Goal: Task Accomplishment & Management: Complete application form

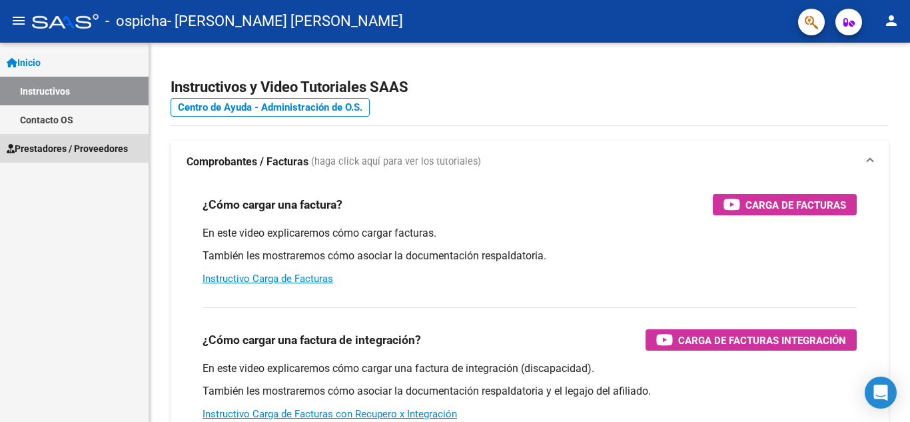
click at [87, 155] on span "Prestadores / Proveedores" at bounding box center [67, 148] width 121 height 15
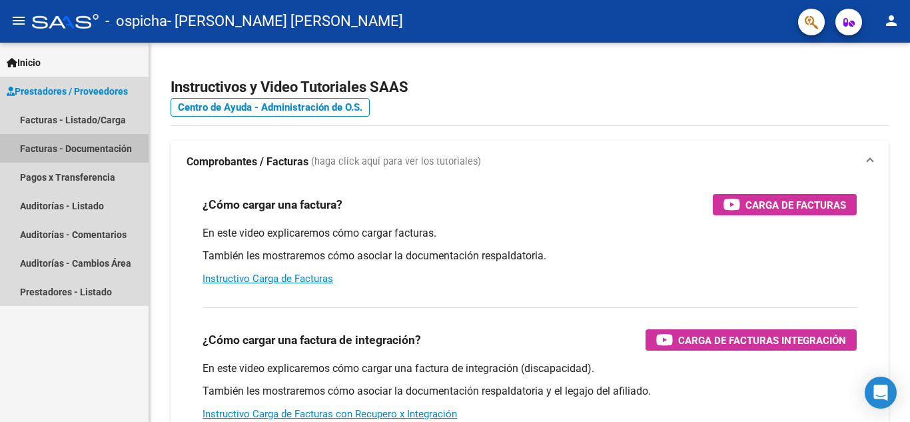
click at [48, 147] on link "Facturas - Documentación" at bounding box center [74, 148] width 149 height 29
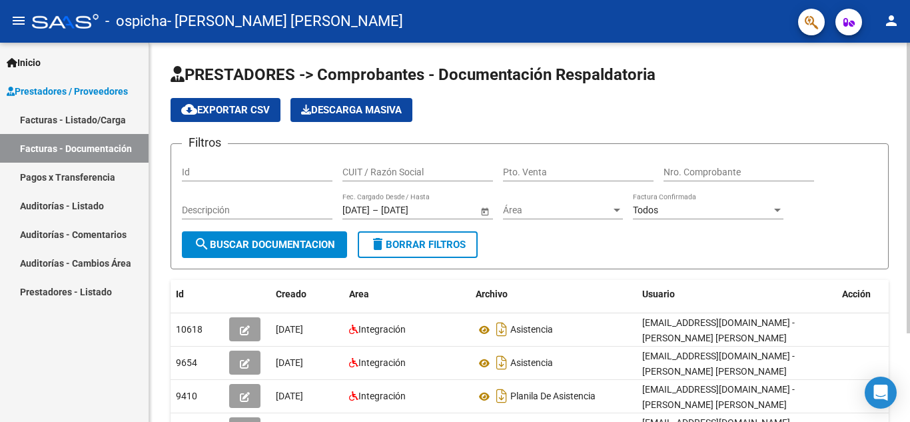
click at [232, 113] on span "cloud_download Exportar CSV" at bounding box center [225, 110] width 89 height 12
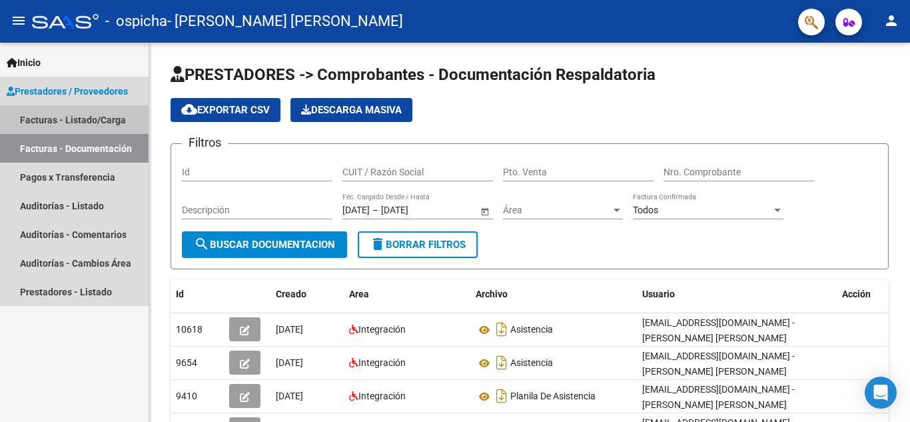
drag, startPoint x: 63, startPoint y: 122, endPoint x: 90, endPoint y: 117, distance: 27.8
click at [63, 122] on link "Facturas - Listado/Carga" at bounding box center [74, 119] width 149 height 29
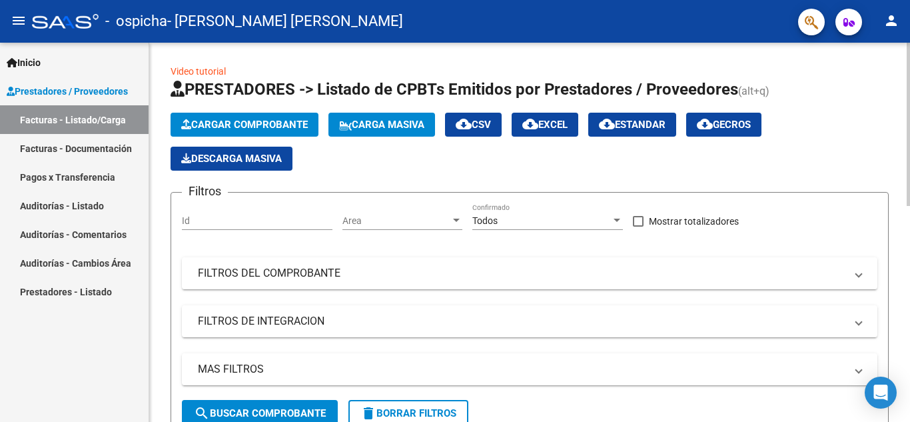
click at [265, 126] on span "Cargar Comprobante" at bounding box center [244, 125] width 127 height 12
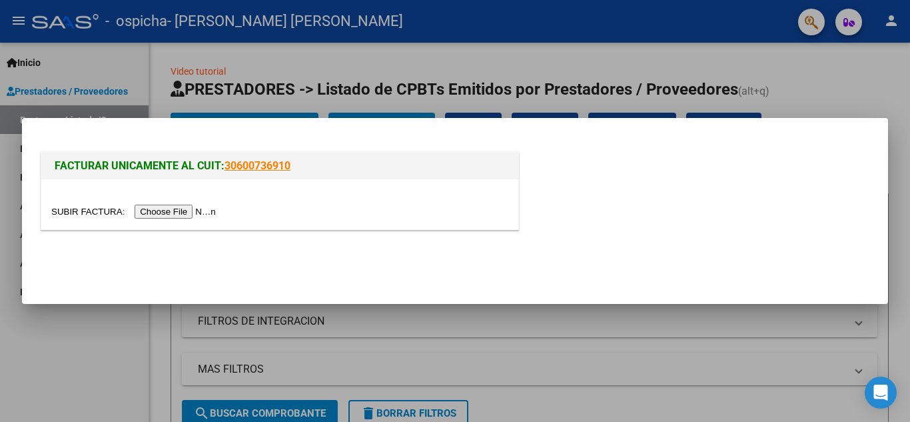
click at [144, 213] on input "file" at bounding box center [135, 212] width 169 height 14
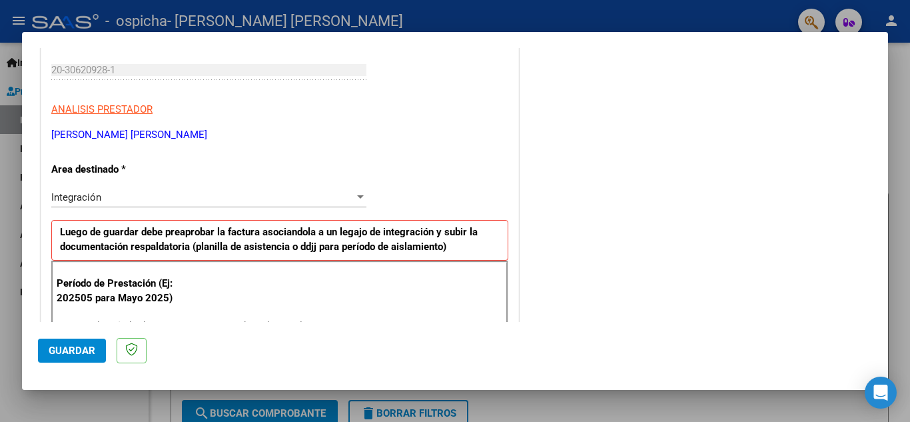
scroll to position [266, 0]
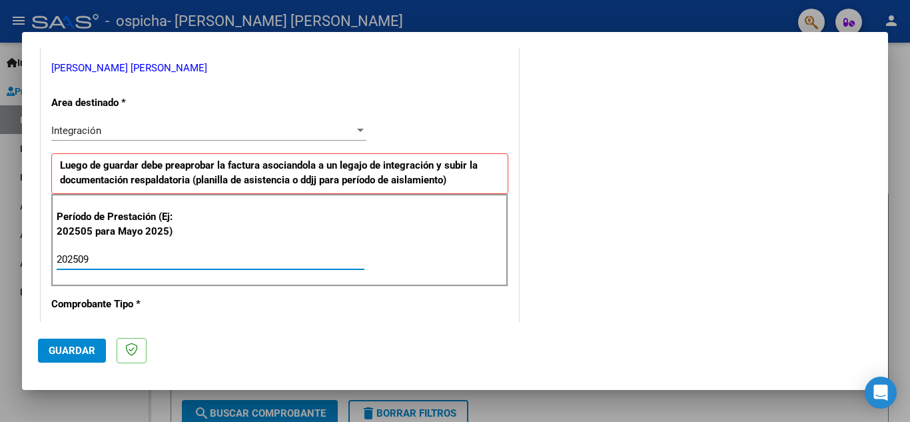
click at [182, 258] on input "202509" at bounding box center [211, 259] width 308 height 12
type input "202509"
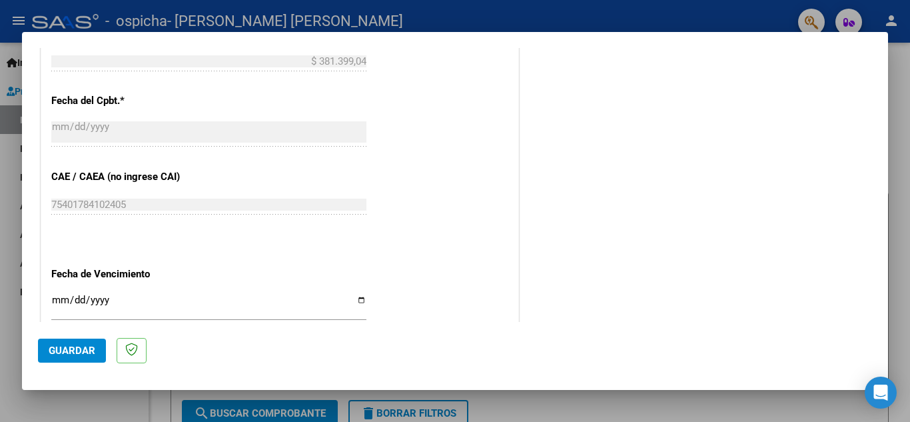
scroll to position [799, 0]
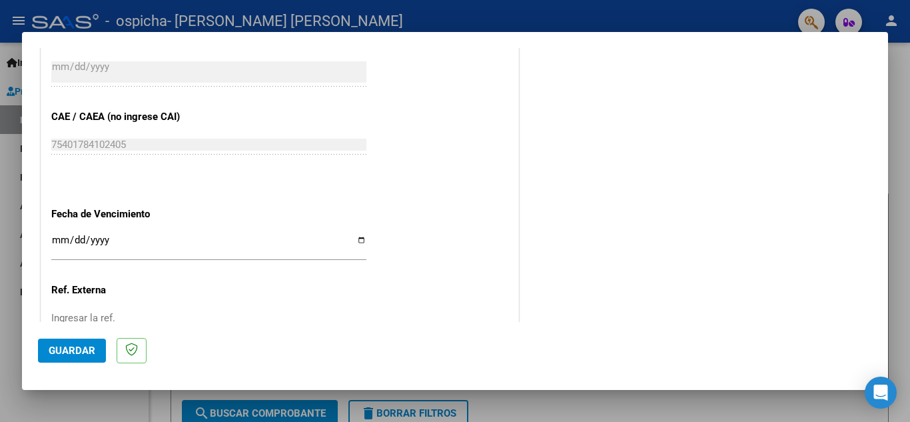
click at [358, 243] on input "Ingresar la fecha" at bounding box center [208, 244] width 315 height 21
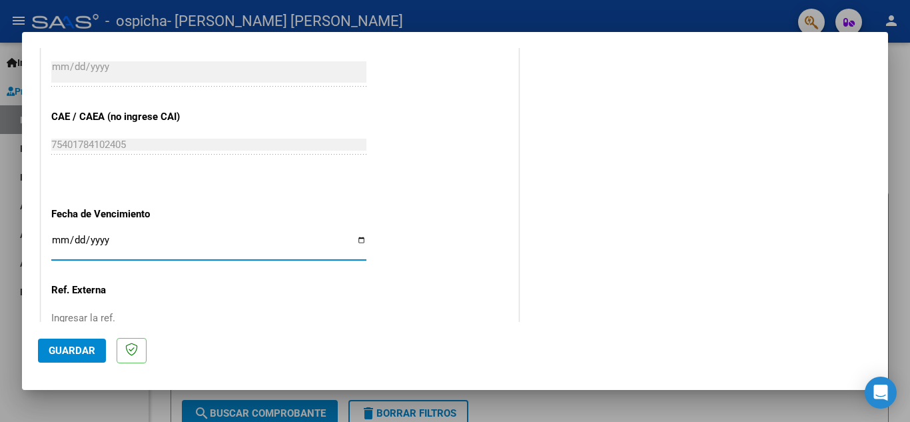
type input "[DATE]"
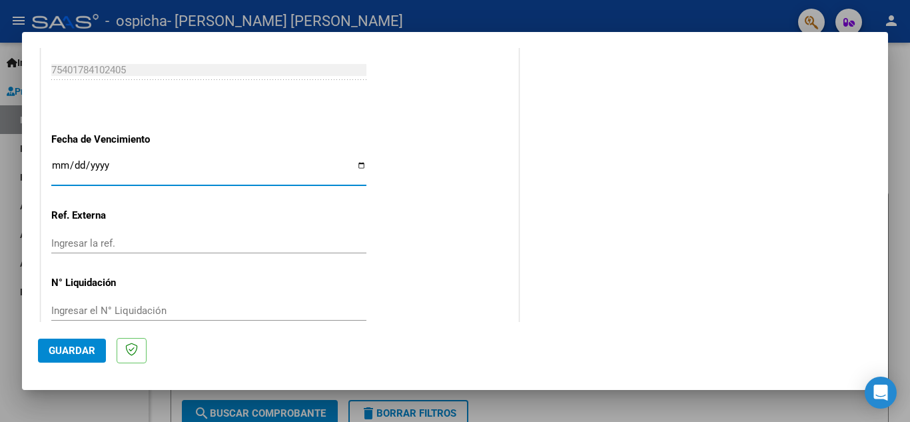
scroll to position [899, 0]
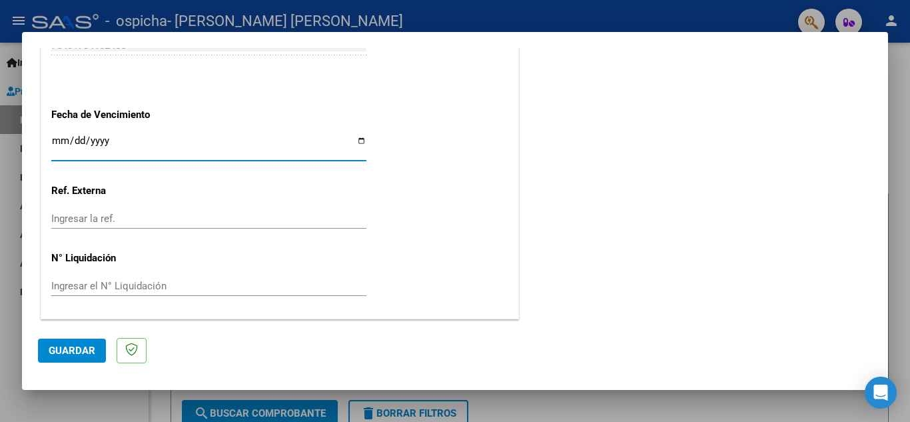
click at [71, 348] on span "Guardar" at bounding box center [72, 350] width 47 height 12
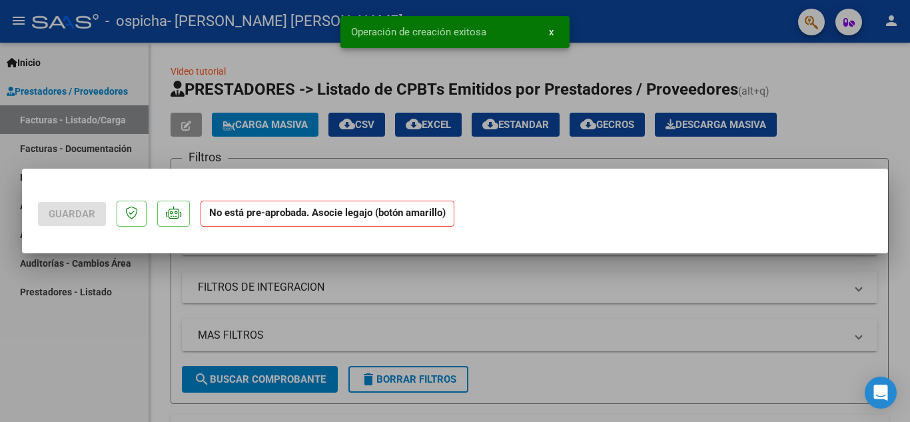
scroll to position [0, 0]
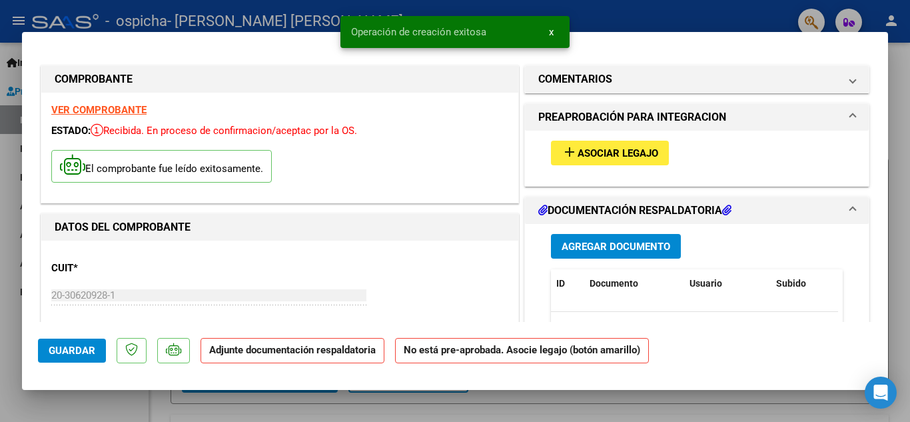
click at [595, 152] on span "Asociar Legajo" at bounding box center [618, 153] width 81 height 12
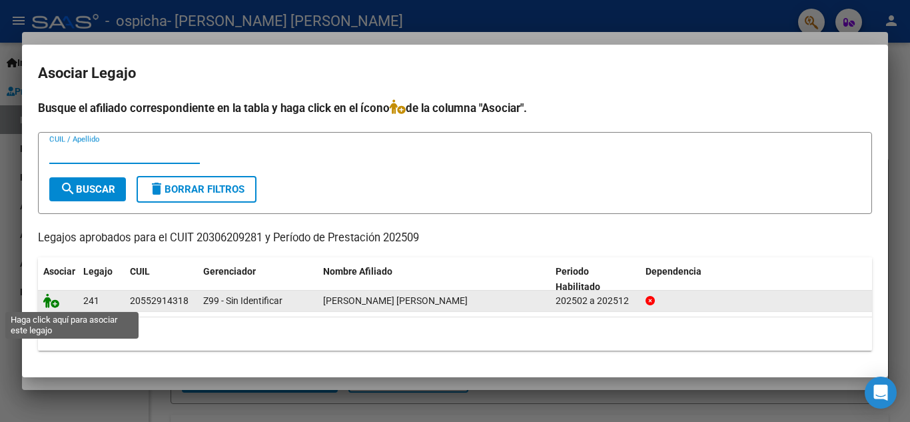
click at [54, 298] on icon at bounding box center [51, 300] width 16 height 15
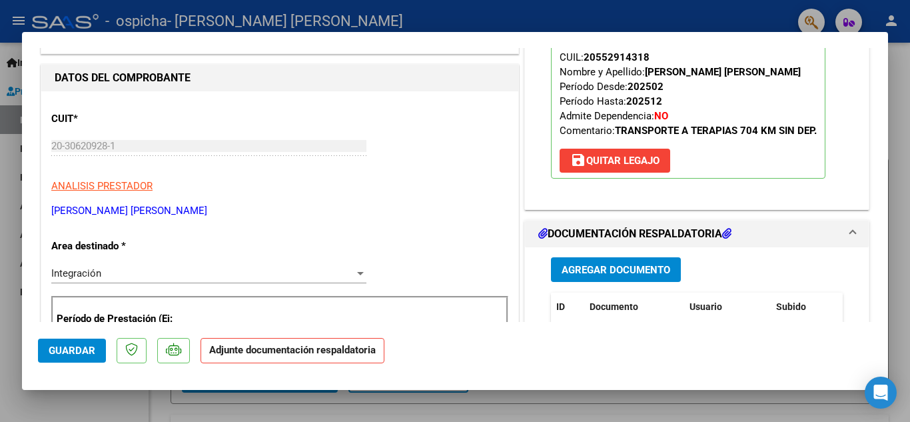
scroll to position [200, 0]
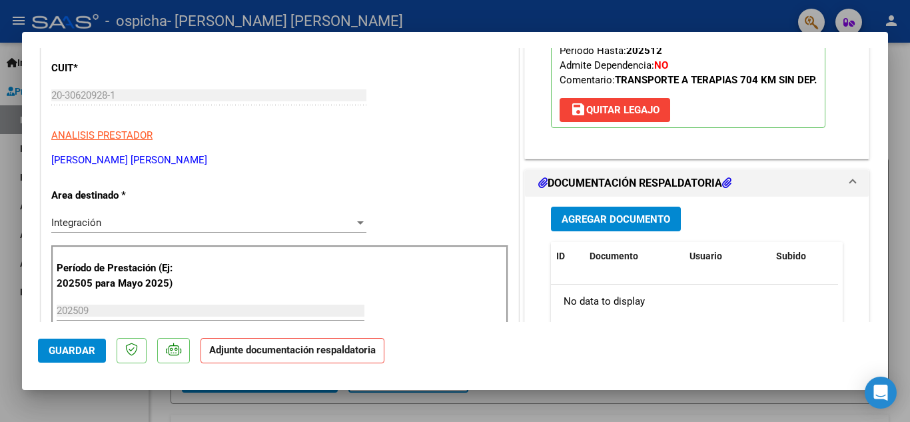
click at [83, 344] on button "Guardar" at bounding box center [72, 350] width 68 height 24
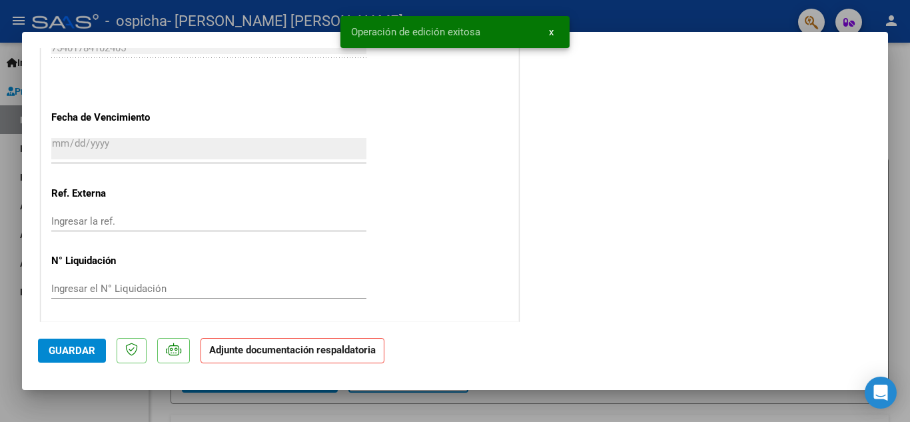
scroll to position [919, 0]
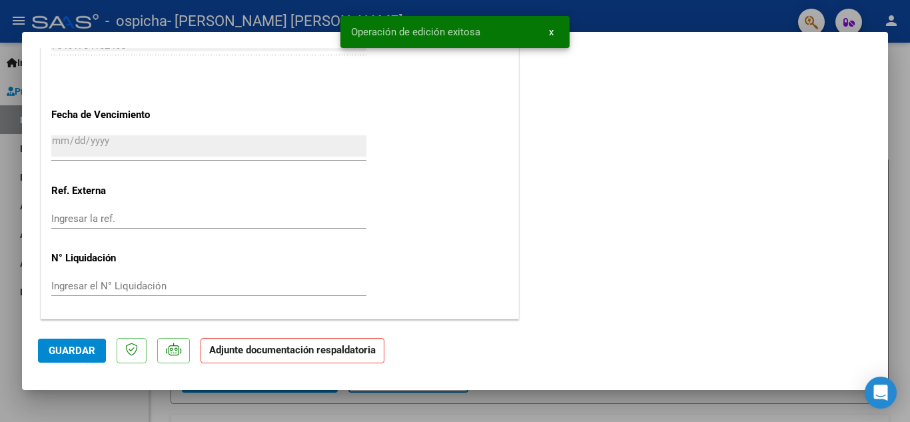
click at [703, 17] on div at bounding box center [455, 211] width 910 height 422
type input "$ 0,00"
click at [703, 17] on div "- ospicha - [PERSON_NAME] [PERSON_NAME]" at bounding box center [409, 21] width 755 height 29
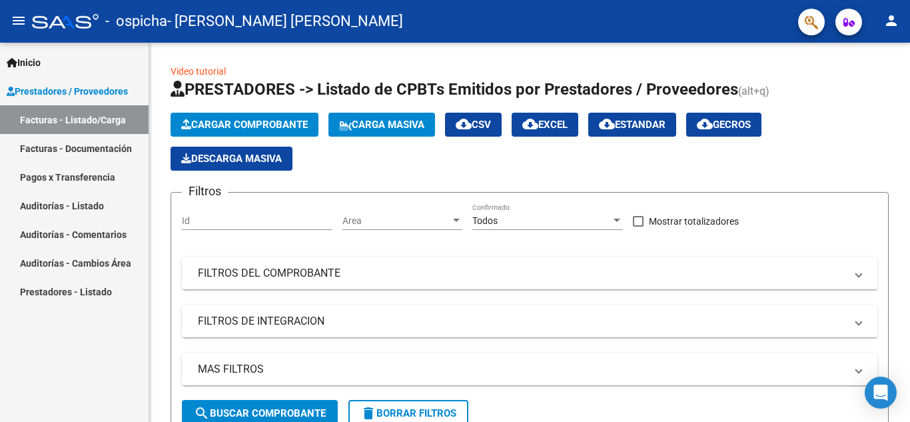
click at [75, 153] on link "Facturas - Documentación" at bounding box center [74, 148] width 149 height 29
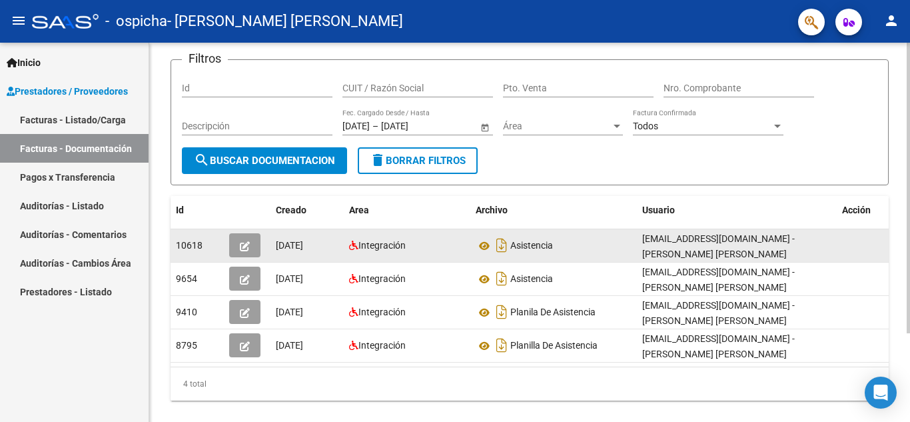
scroll to position [116, 0]
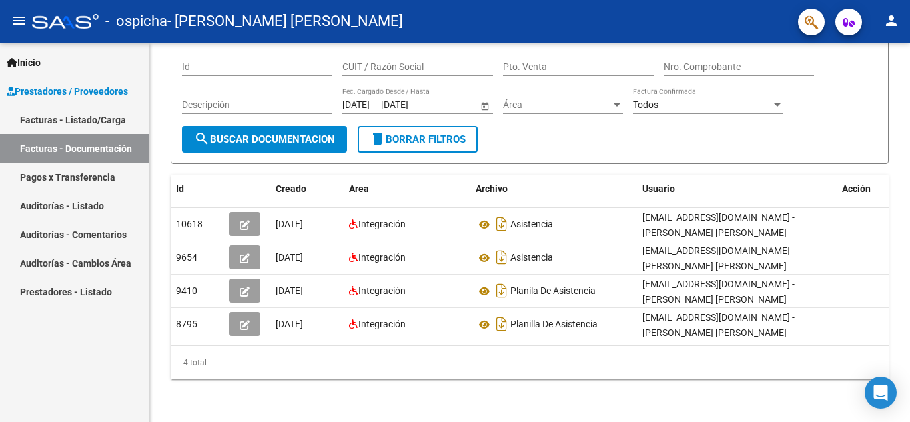
click at [91, 113] on link "Facturas - Listado/Carga" at bounding box center [74, 119] width 149 height 29
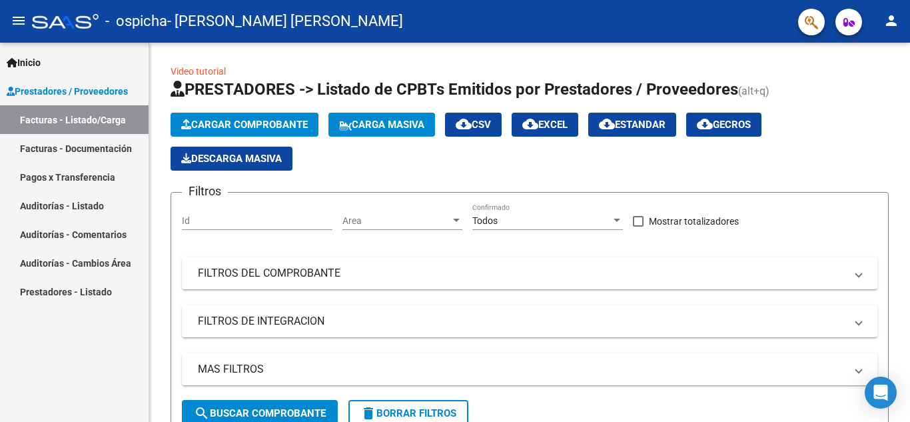
click at [907, 32] on mat-toolbar "menu - ospicha - [PERSON_NAME] [PERSON_NAME]" at bounding box center [455, 21] width 910 height 43
click at [894, 22] on mat-icon "person" at bounding box center [891, 21] width 16 height 16
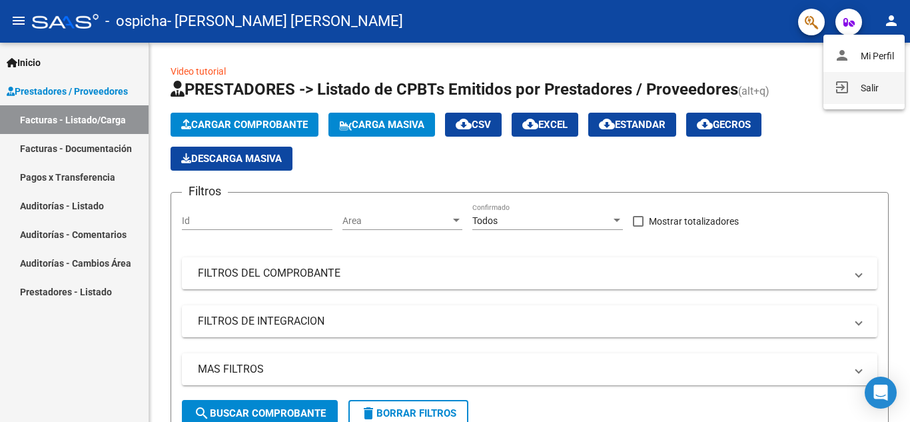
click at [862, 89] on button "exit_to_app Salir" at bounding box center [863, 88] width 81 height 32
